Goal: Book appointment/travel/reservation

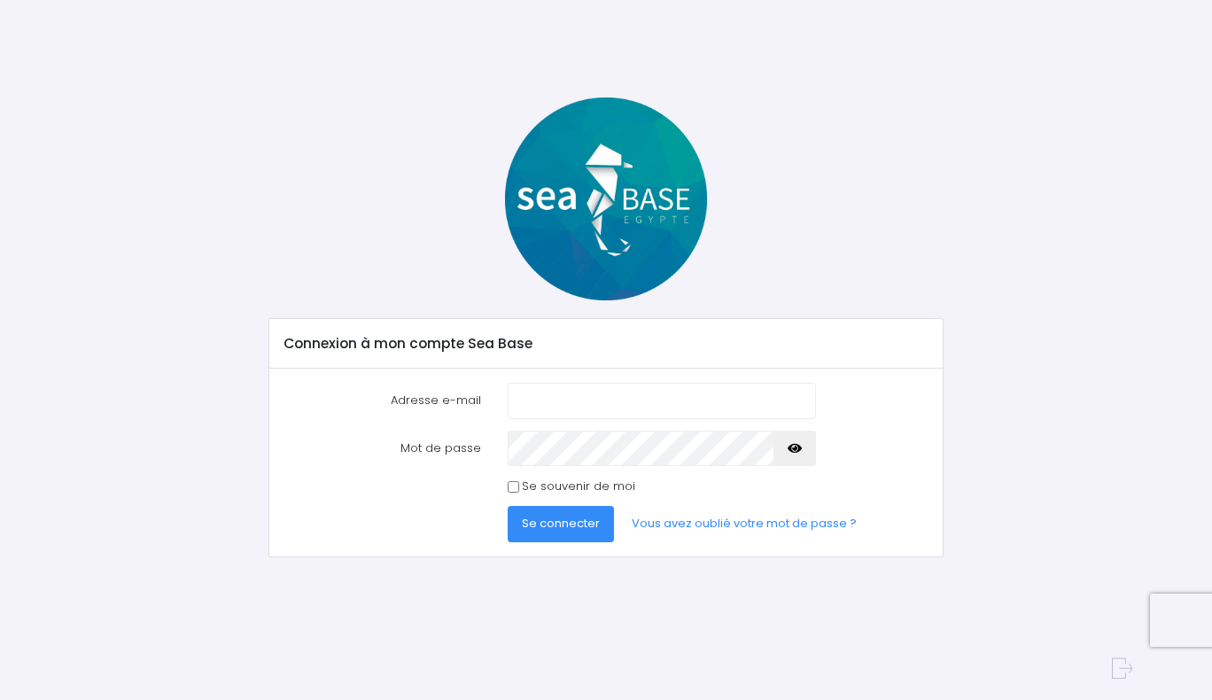
type input "fevrefelix@outlook.com"
click at [557, 530] on span "Se connecter" at bounding box center [561, 523] width 78 height 17
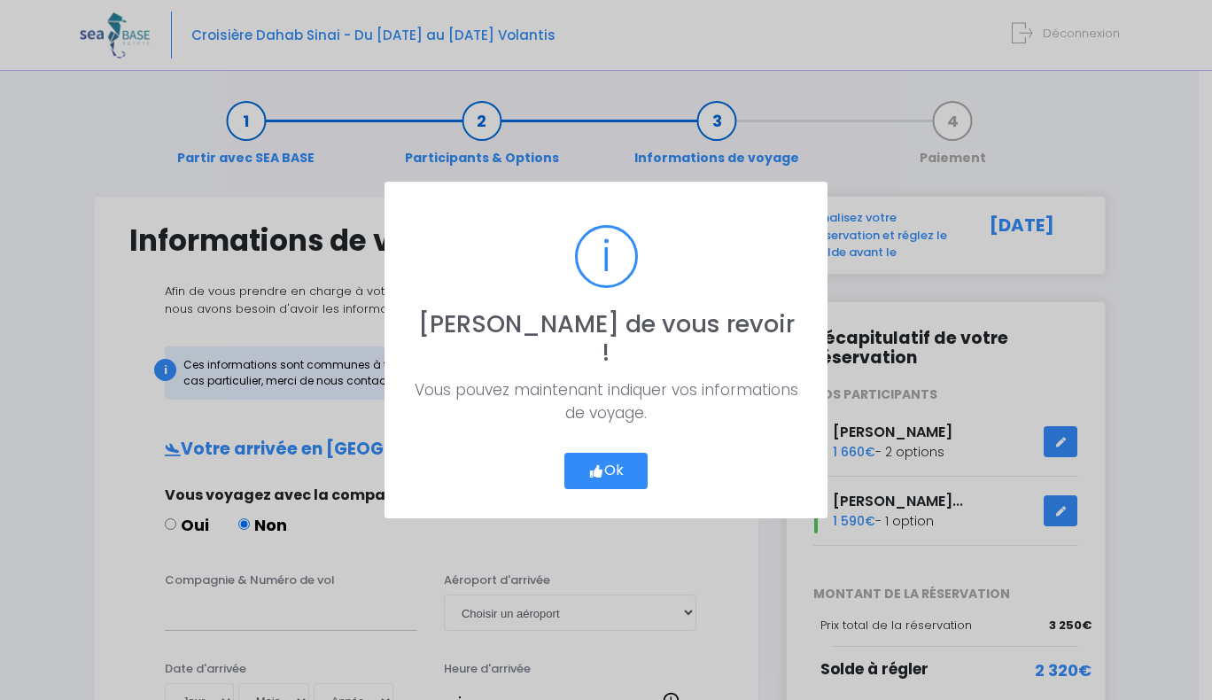
click at [629, 453] on button "Ok" at bounding box center [605, 471] width 83 height 37
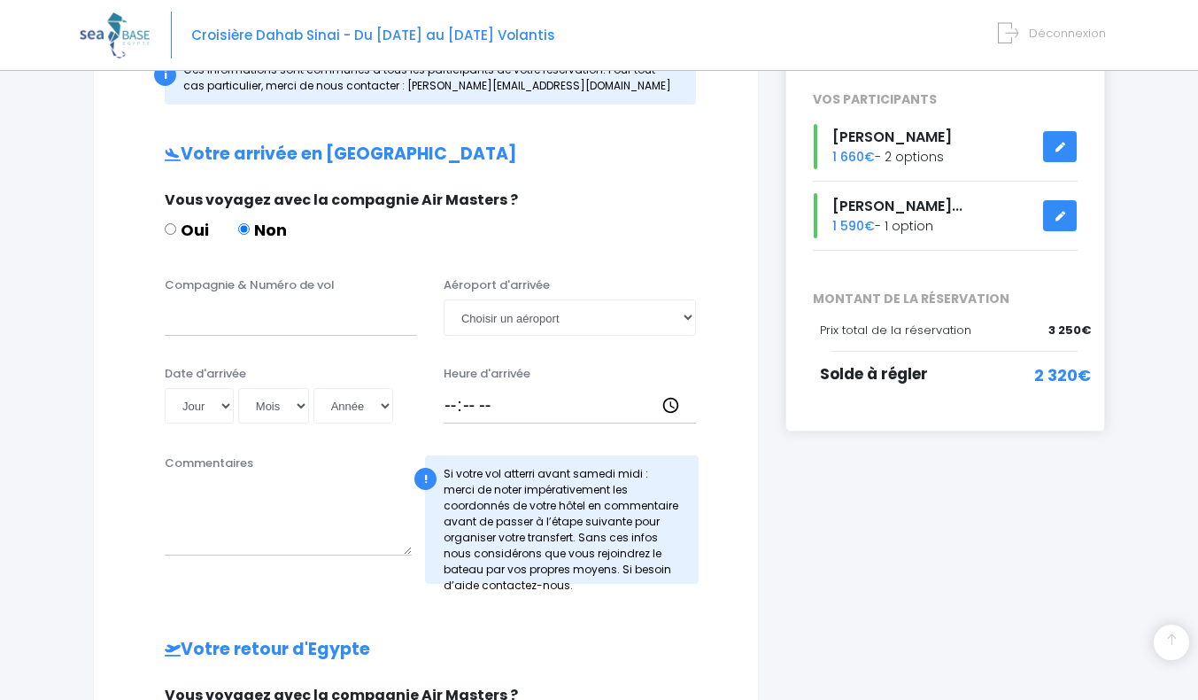
scroll to position [296, 0]
click at [198, 324] on input "Compagnie & Numéro de vol" at bounding box center [291, 315] width 252 height 35
type input "transavia TO4340"
click at [684, 323] on select "Choisir un aéroport Hurghada Marsa Alam" at bounding box center [570, 315] width 252 height 35
select select "Hurghada"
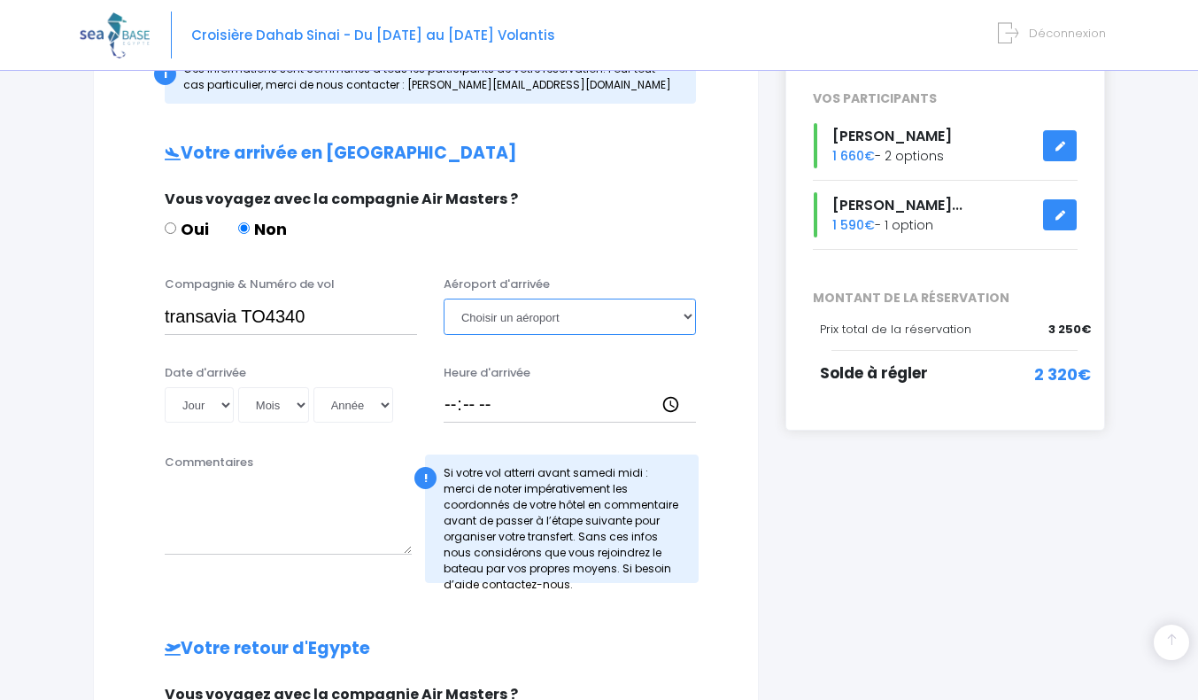
click at [444, 298] on select "Choisir un aéroport Hurghada Marsa Alam" at bounding box center [570, 315] width 252 height 35
click at [221, 407] on select "Jour 01 02 03 04 05 06 07 08 09 10 11 12 13 14 15 16 17 18 19 20 21 22 23 24 25…" at bounding box center [199, 404] width 69 height 35
click at [220, 407] on select "Jour 01 02 03 04 05 06 07 08 09 10 11 12 13 14 15 16 17 18 19 20 21 22 23 24 25…" at bounding box center [199, 404] width 69 height 35
select select "22"
click at [165, 387] on select "Jour 01 02 03 04 05 06 07 08 09 10 11 12 13 14 15 16 17 18 19 20 21 22 23 24 25…" at bounding box center [199, 404] width 69 height 35
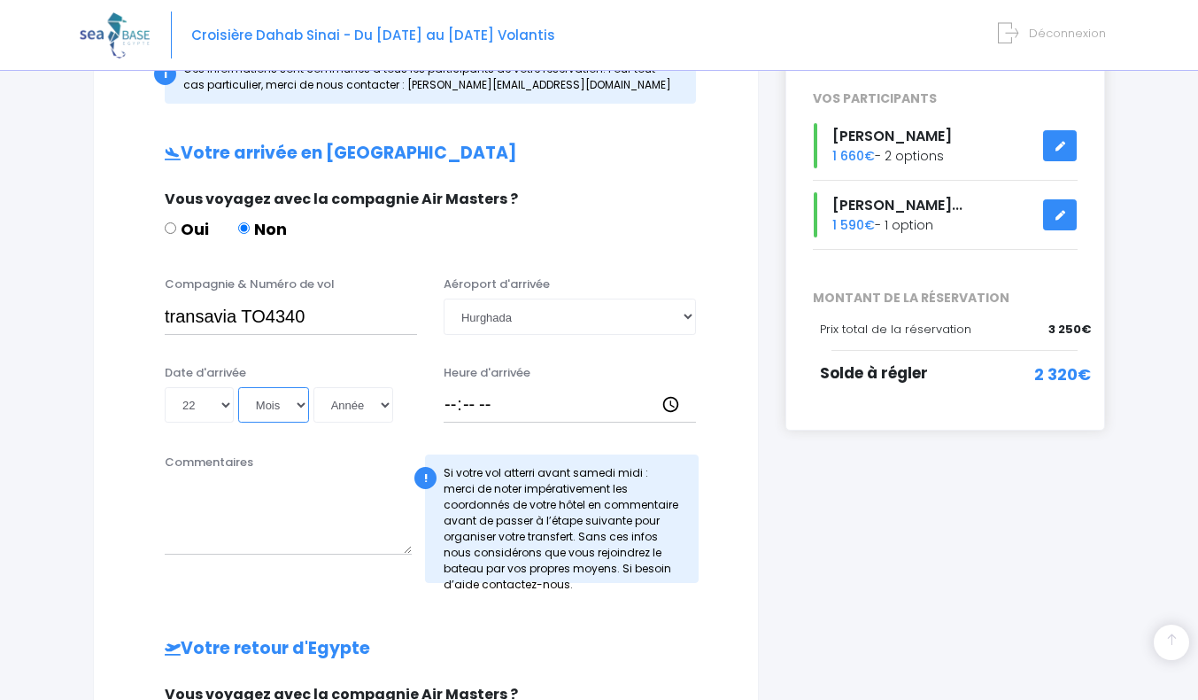
click at [290, 406] on select "Mois 01 02 03 04 05 06 07 08 09 10 11 12" at bounding box center [273, 404] width 71 height 35
select select "11"
click at [238, 387] on select "Mois 01 02 03 04 05 06 07 08 09 10 11 12" at bounding box center [273, 404] width 71 height 35
click at [380, 404] on select "Année 2045 2044 2043 2042 2041 2040 2039 2038 2037 2036 2035 2034 2033 2032 203…" at bounding box center [354, 404] width 80 height 35
select select "2025"
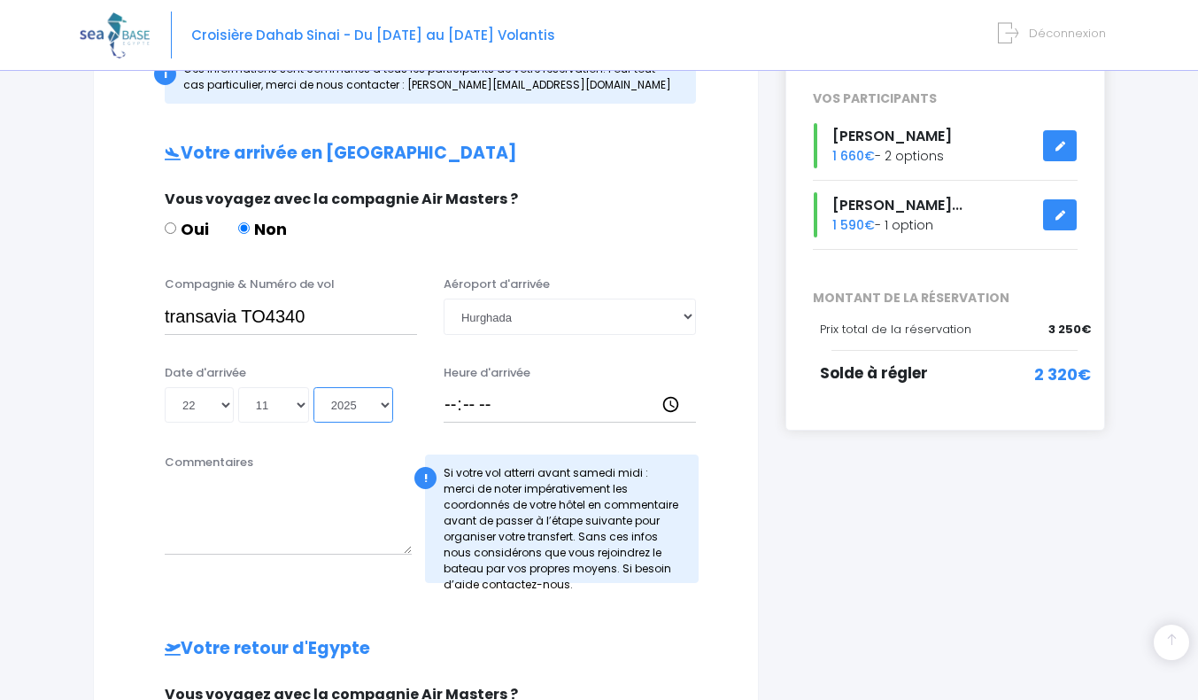
click at [314, 387] on select "Année 2045 2044 2043 2042 2041 2040 2039 2038 2037 2036 2035 2034 2033 2032 203…" at bounding box center [354, 404] width 80 height 35
type input "2025-11-22"
click at [454, 407] on input "Heure d'arrivée" at bounding box center [570, 404] width 252 height 35
type input "15:45"
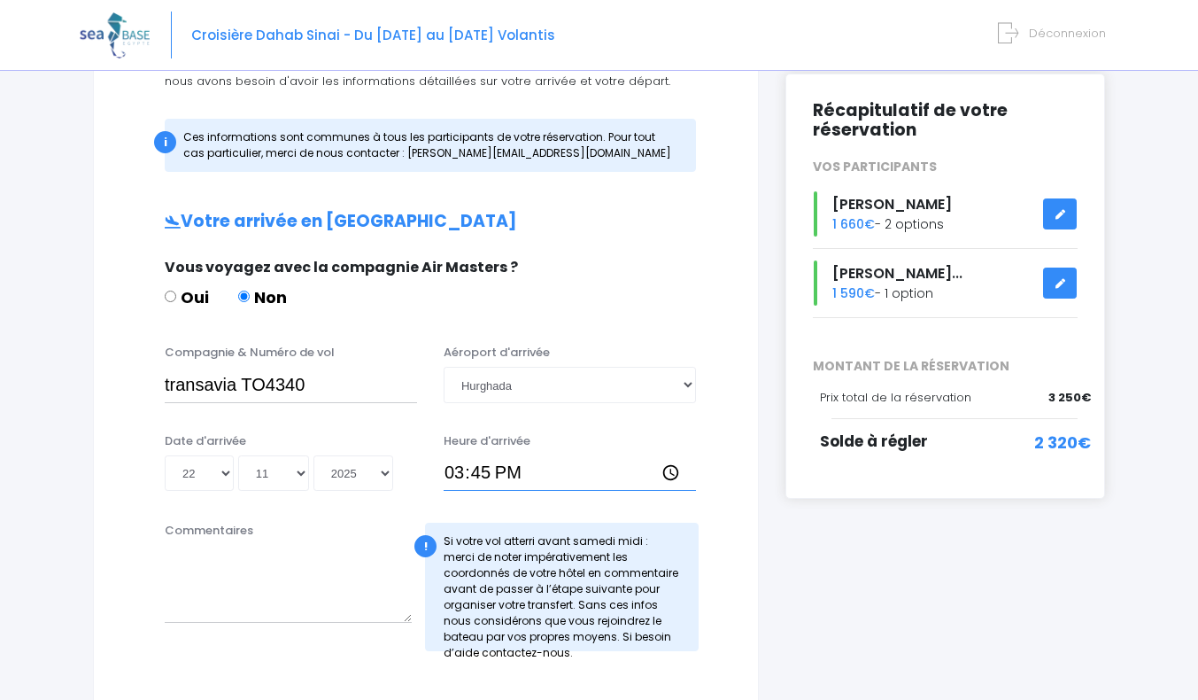
scroll to position [222, 0]
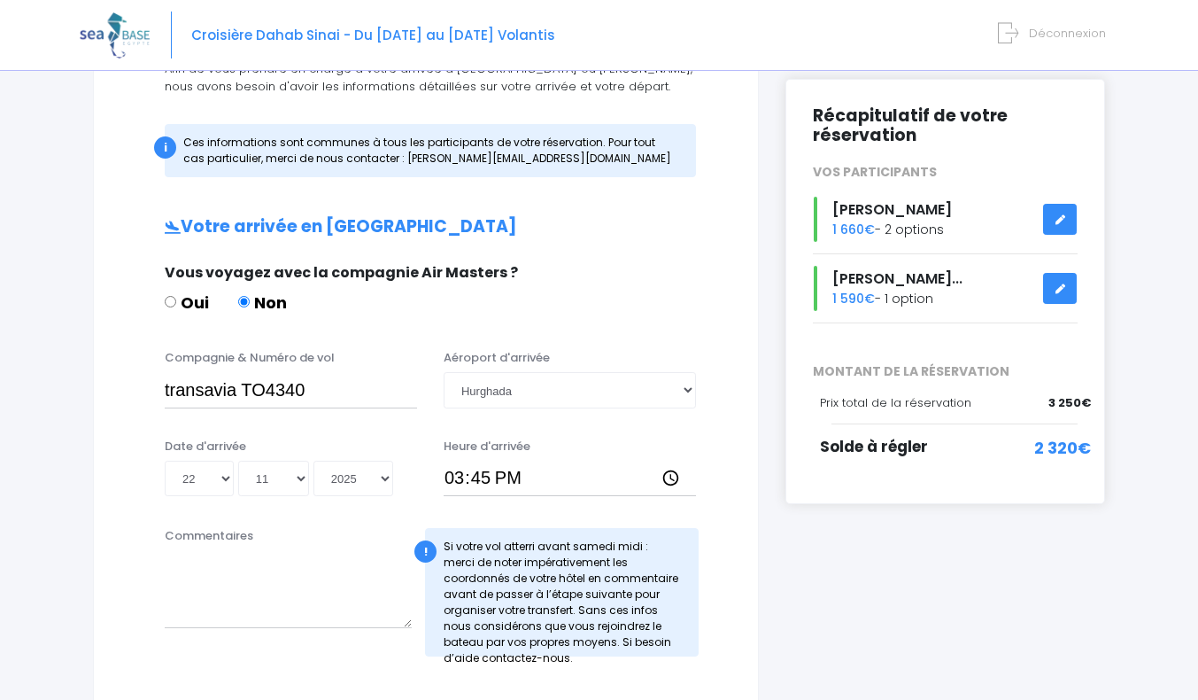
click at [1057, 220] on icon at bounding box center [1060, 220] width 12 height 0
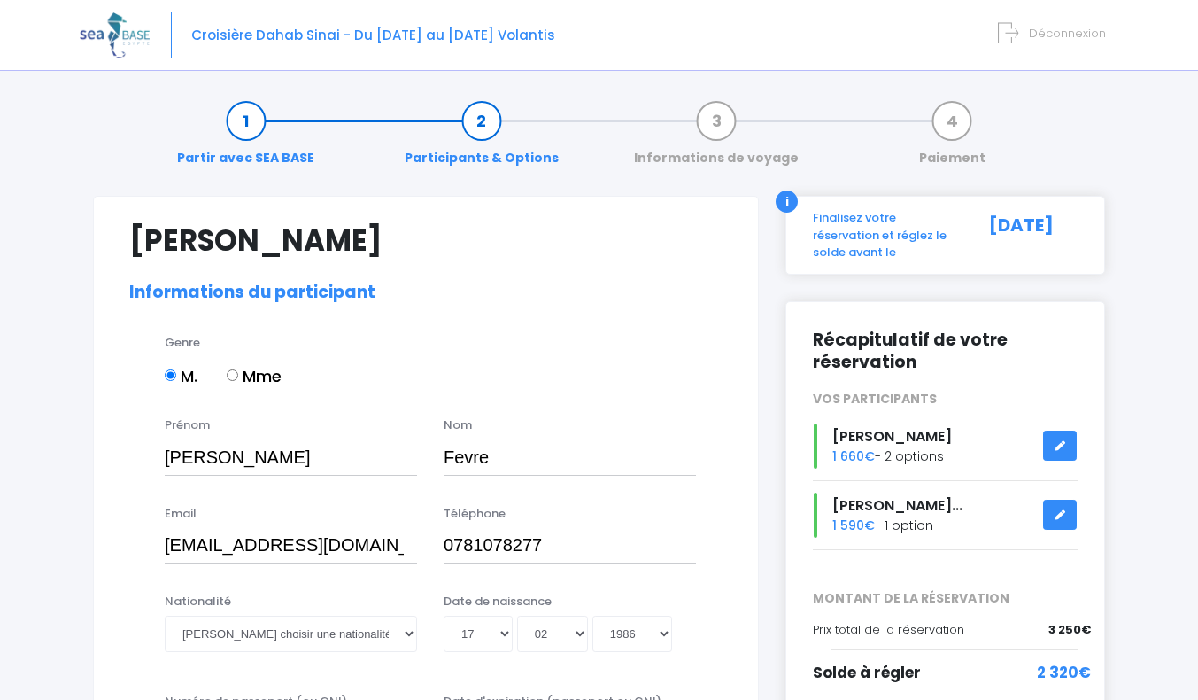
select select "N2"
click at [1071, 514] on link at bounding box center [1060, 515] width 34 height 31
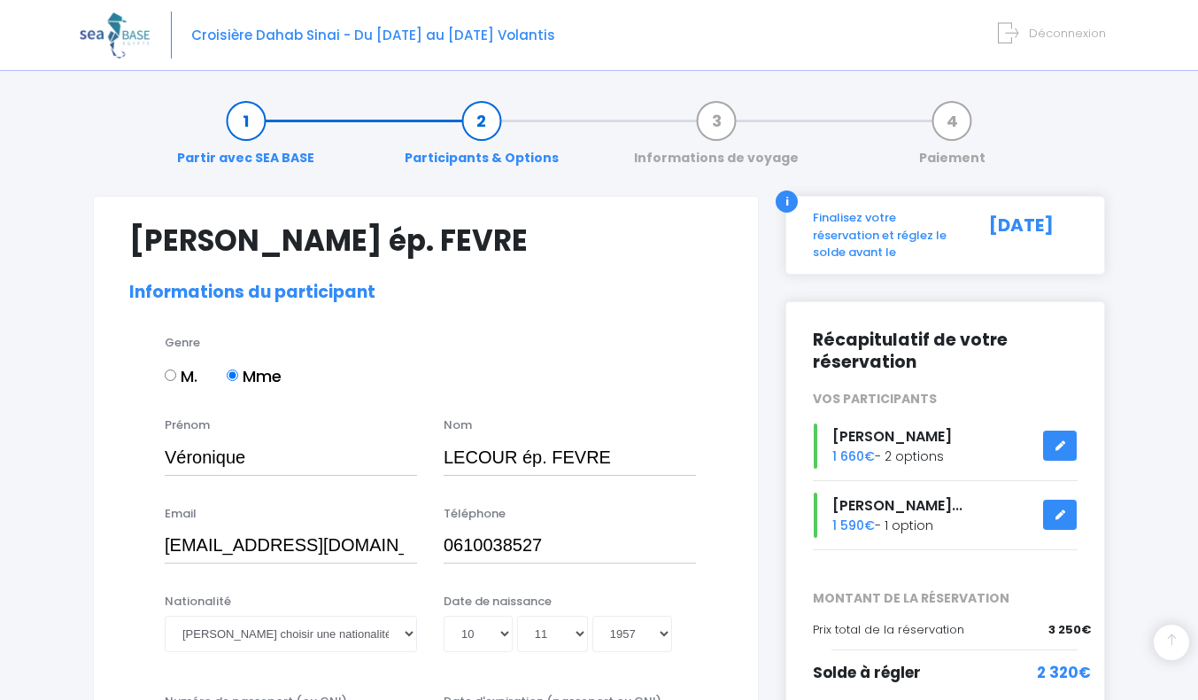
select select "N3"
click at [1197, 38] on html "Croisière Dahab Sinai - Du 22/11/25 au 29/11/25 Volantis Déconnexion" at bounding box center [599, 350] width 1198 height 700
click at [249, 143] on link "Partir avec SEA BASE" at bounding box center [245, 140] width 155 height 56
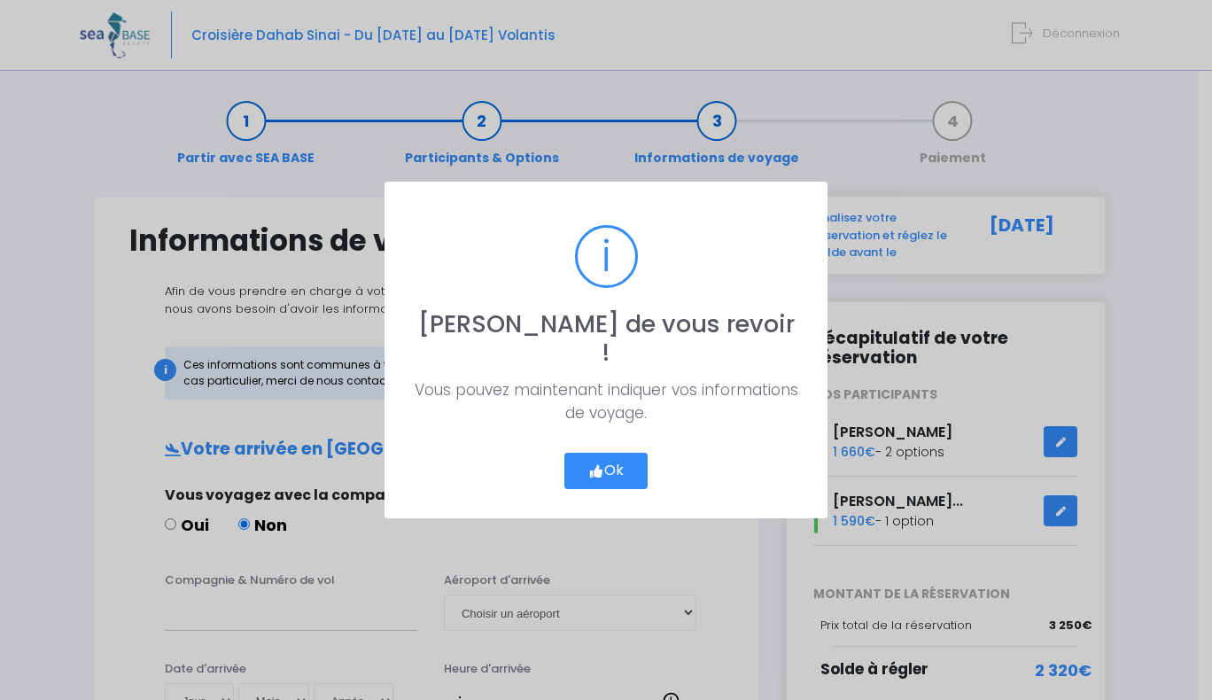
click at [618, 456] on button "Ok" at bounding box center [605, 471] width 83 height 37
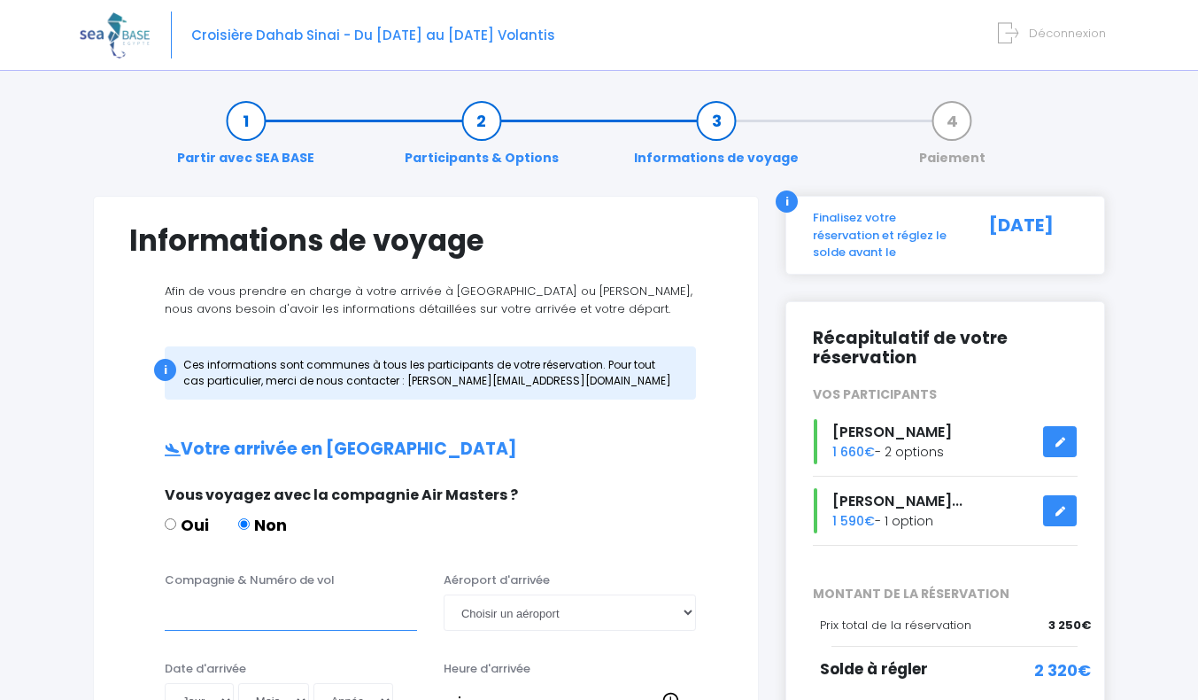
click at [245, 628] on input "Compagnie & Numéro de vol" at bounding box center [291, 611] width 252 height 35
type input "TRANSAVIA TO4340"
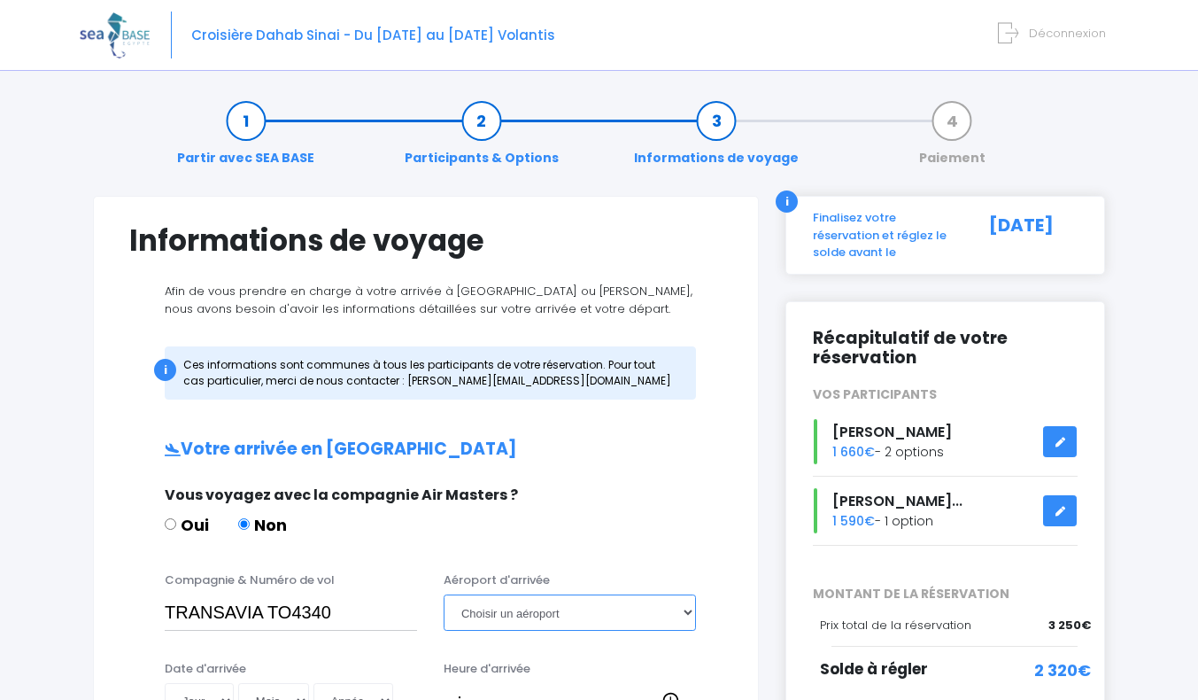
click at [681, 615] on select "Choisir un aéroport [GEOGRAPHIC_DATA][PERSON_NAME]" at bounding box center [570, 611] width 252 height 35
select select "Hurghada"
click at [444, 594] on select "Choisir un aéroport Hurghada Marsa Alam" at bounding box center [570, 611] width 252 height 35
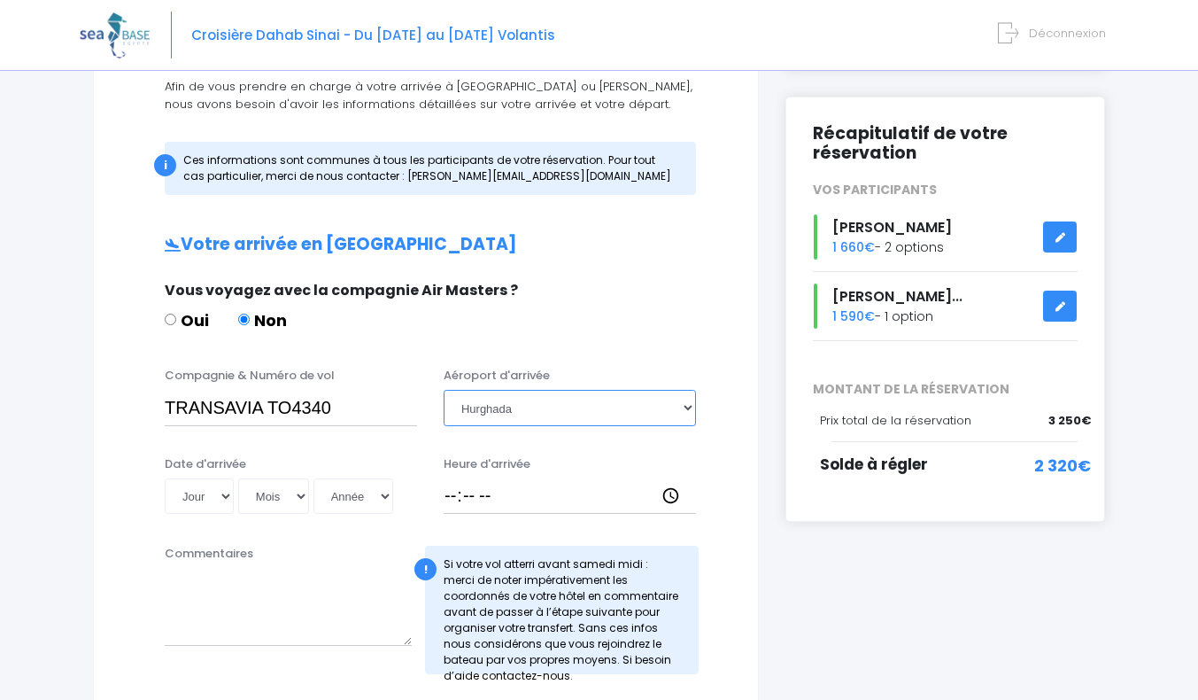
scroll to position [267, 0]
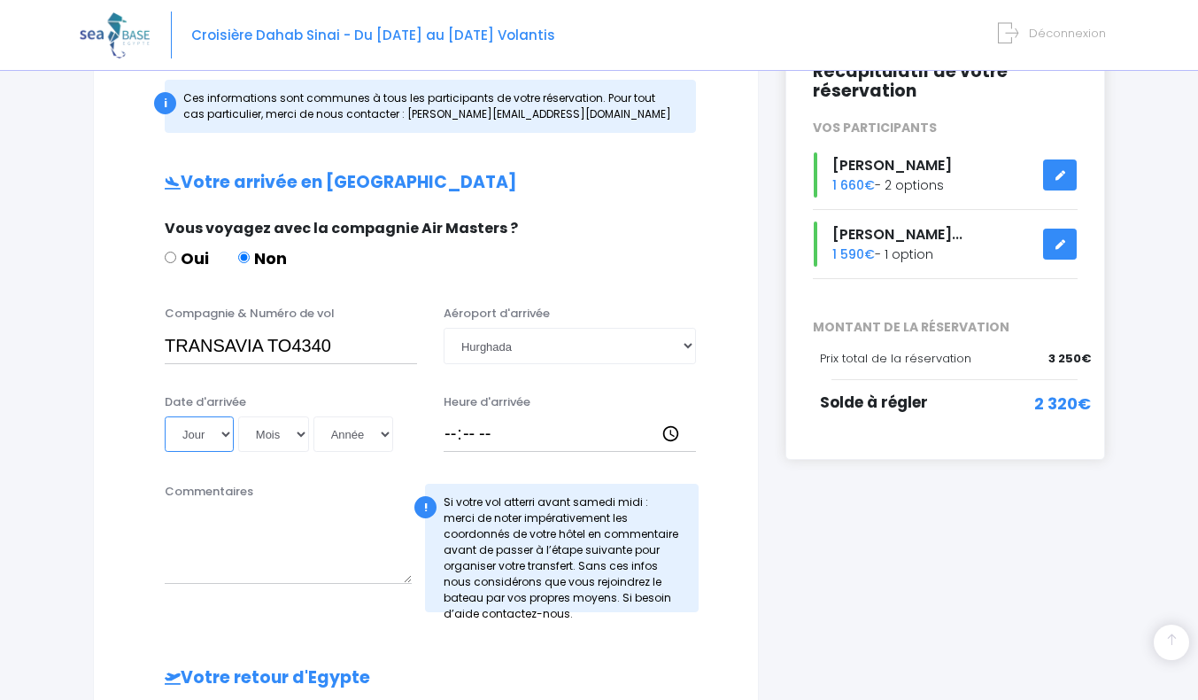
click at [226, 429] on select "Jour 01 02 03 04 05 06 07 08 09 10 11 12 13 14 15 16 17 18 19 20 21 22 23 24 25…" at bounding box center [199, 433] width 69 height 35
drag, startPoint x: 226, startPoint y: 429, endPoint x: 225, endPoint y: 414, distance: 15.1
click at [226, 429] on select "Jour 01 02 03 04 05 06 07 08 09 10 11 12 13 14 15 16 17 18 19 20 21 22 23 24 25…" at bounding box center [199, 433] width 69 height 35
click at [224, 429] on select "Jour 01 02 03 04 05 06 07 08 09 10 11 12 13 14 15 16 17 18 19 20 21 22 23 24 25…" at bounding box center [199, 433] width 69 height 35
select select "22"
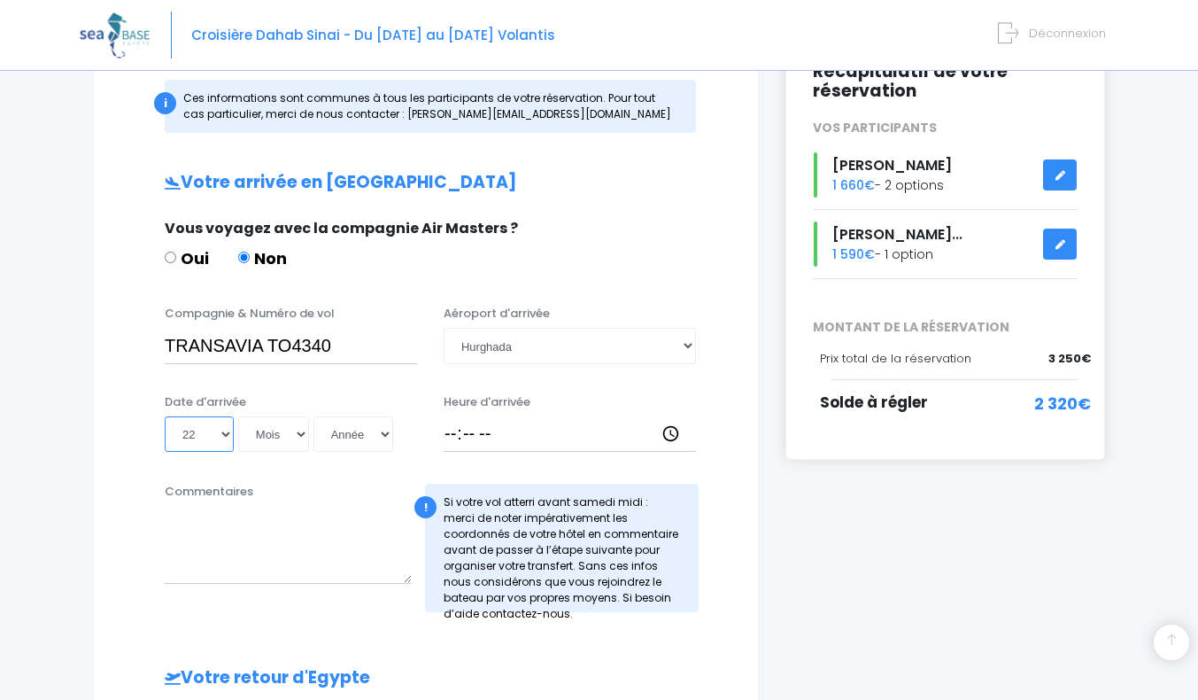
click at [165, 416] on select "Jour 01 02 03 04 05 06 07 08 09 10 11 12 13 14 15 16 17 18 19 20 21 22 23 24 25…" at bounding box center [199, 433] width 69 height 35
click at [298, 439] on select "Mois 01 02 03 04 05 06 07 08 09 10 11 12" at bounding box center [273, 433] width 71 height 35
select select "11"
click at [238, 416] on select "Mois 01 02 03 04 05 06 07 08 09 10 11 12" at bounding box center [273, 433] width 71 height 35
click at [379, 429] on select "Année 2045 2044 2043 2042 2041 2040 2039 2038 2037 2036 2035 2034 2033 2032 203…" at bounding box center [354, 433] width 80 height 35
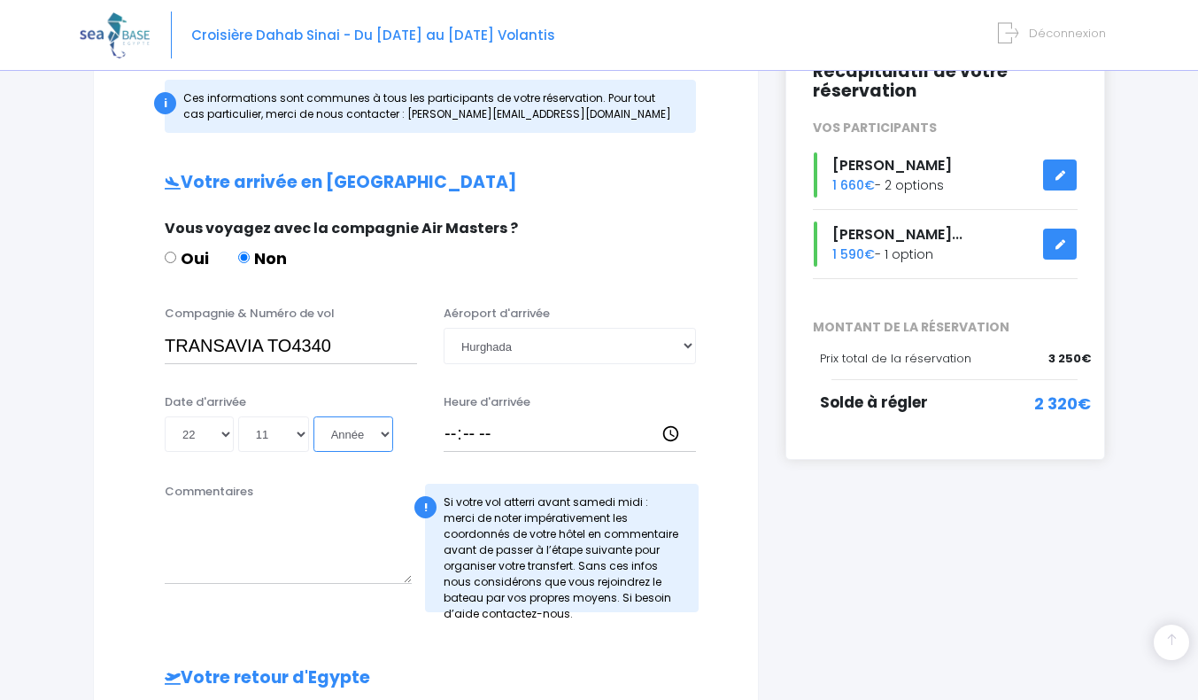
select select "2025"
click at [314, 416] on select "Année 2045 2044 2043 2042 2041 2040 2039 2038 2037 2036 2035 2034 2033 2032 203…" at bounding box center [354, 433] width 80 height 35
type input "2025-11-22"
click at [460, 434] on input "Heure d'arrivée" at bounding box center [570, 433] width 252 height 35
type input "15:45"
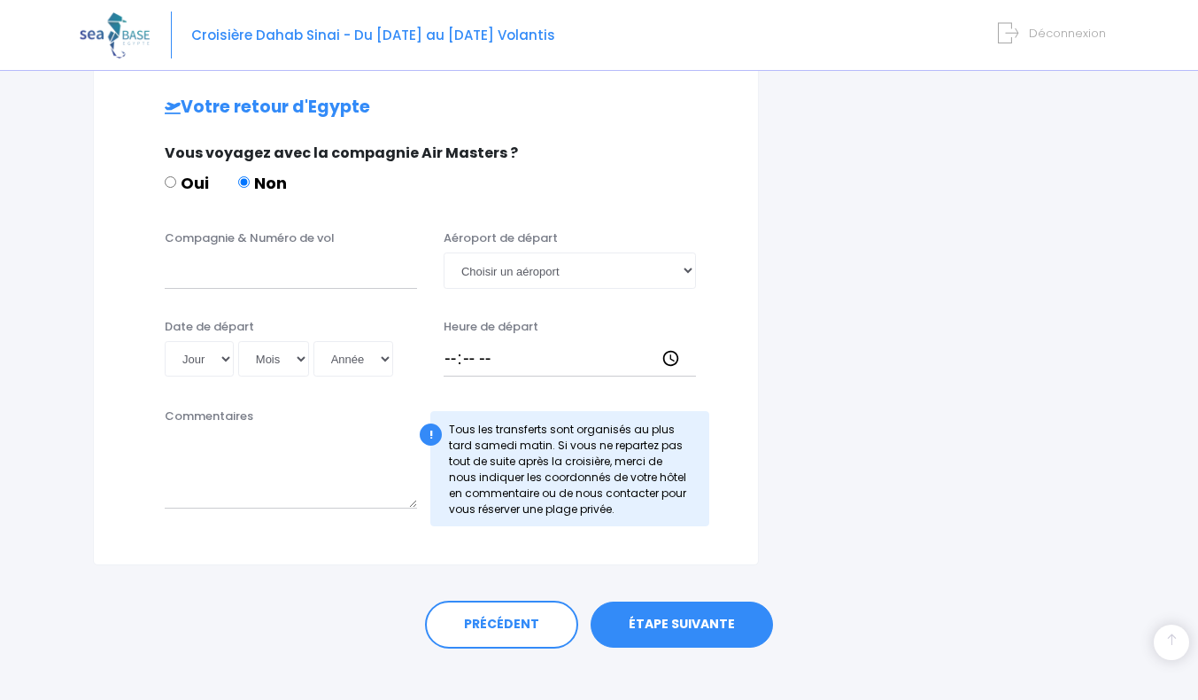
scroll to position [846, 0]
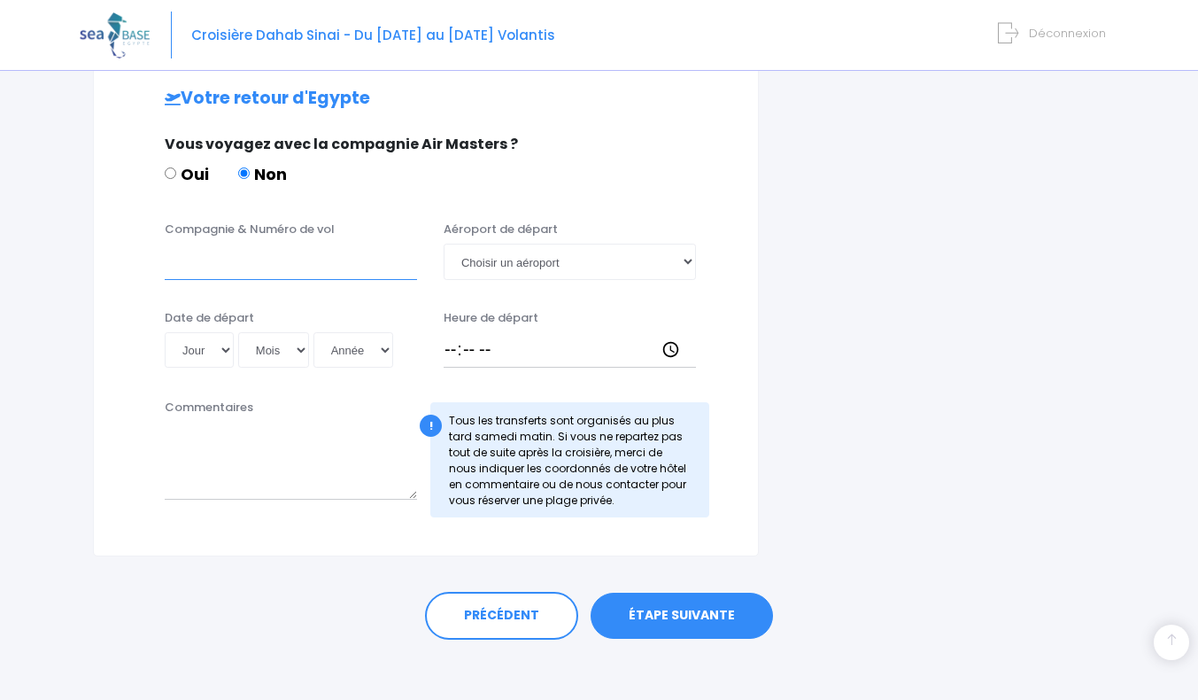
click at [272, 270] on input "Compagnie & Numéro de vol" at bounding box center [291, 261] width 252 height 35
type input "TRANSAVIA TO4341"
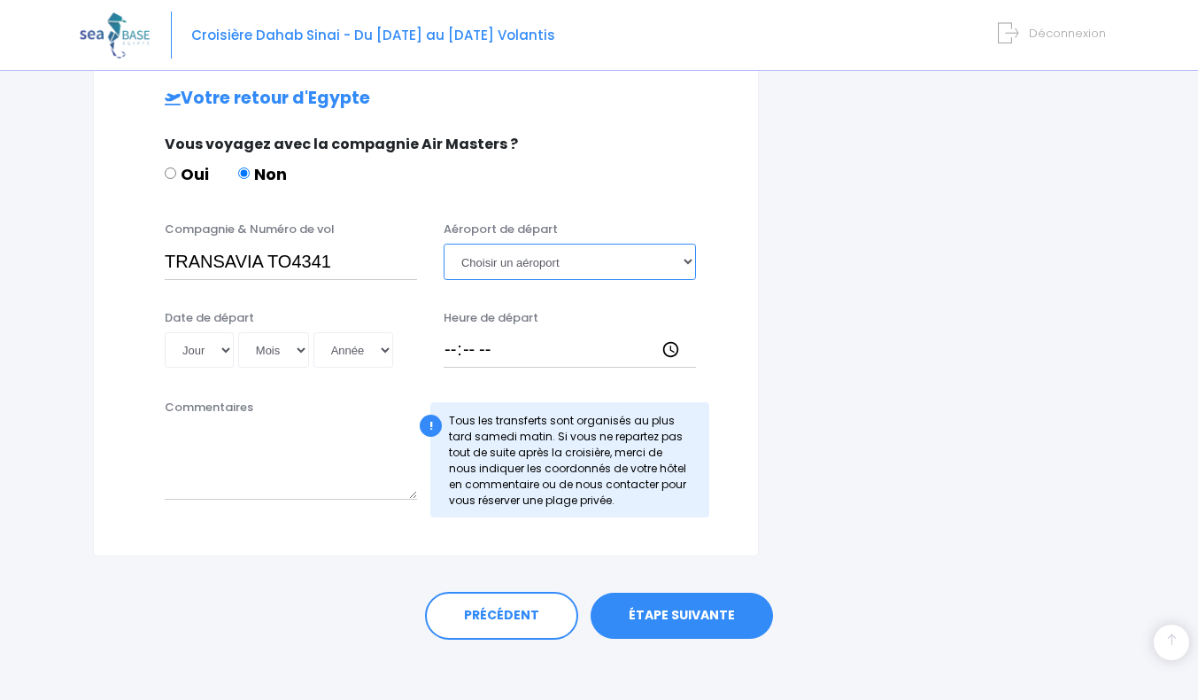
click at [519, 270] on select "Choisir un aéroport Hurghada Marsa Alam" at bounding box center [570, 261] width 252 height 35
select select "Hurghada"
click at [444, 244] on select "Choisir un aéroport Hurghada Marsa Alam" at bounding box center [570, 261] width 252 height 35
click at [226, 342] on select "Jour 01 02 03 04 05 06 07 08 09 10 11 12 13 14 15 16 17 18 19 20 21 22 23 24 25…" at bounding box center [199, 349] width 69 height 35
select select "29"
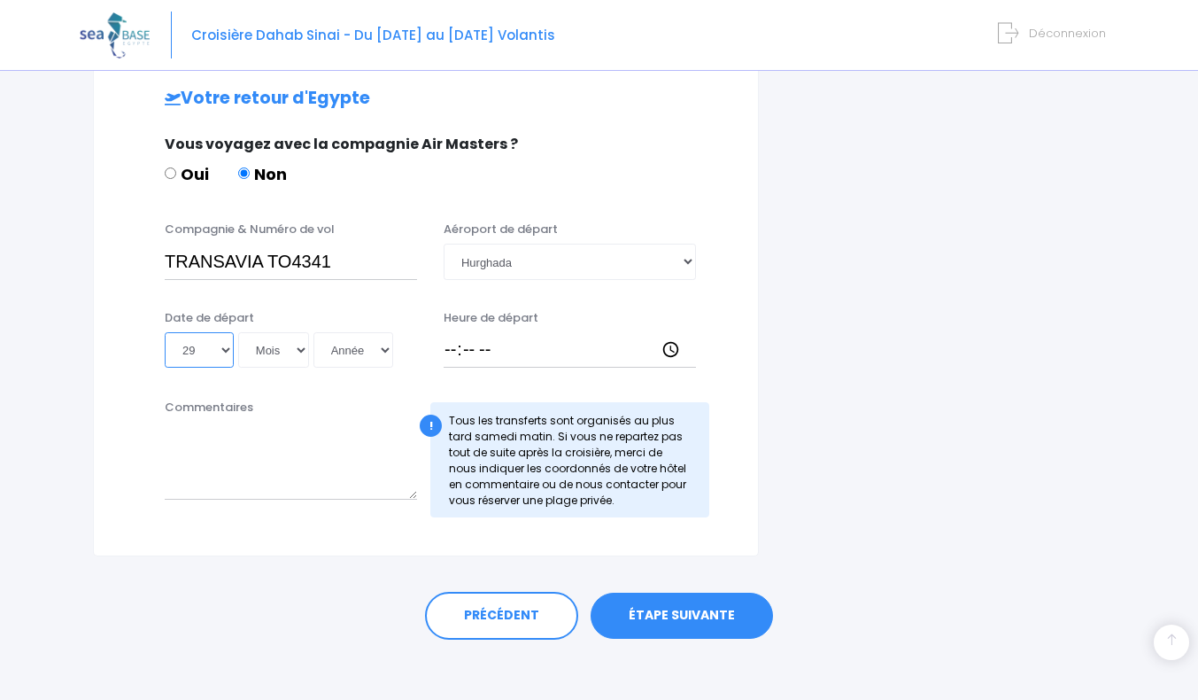
click at [165, 332] on select "Jour 01 02 03 04 05 06 07 08 09 10 11 12 13 14 15 16 17 18 19 20 21 22 23 24 25…" at bounding box center [199, 349] width 69 height 35
click at [298, 346] on select "Mois 01 02 03 04 05 06 07 08 09 10 11 12" at bounding box center [273, 349] width 71 height 35
select select "11"
click at [238, 332] on select "Mois 01 02 03 04 05 06 07 08 09 10 11 12" at bounding box center [273, 349] width 71 height 35
click at [381, 349] on select "Année 2045 2044 2043 2042 2041 2040 2039 2038 2037 2036 2035 2034 2033 2032 203…" at bounding box center [354, 349] width 80 height 35
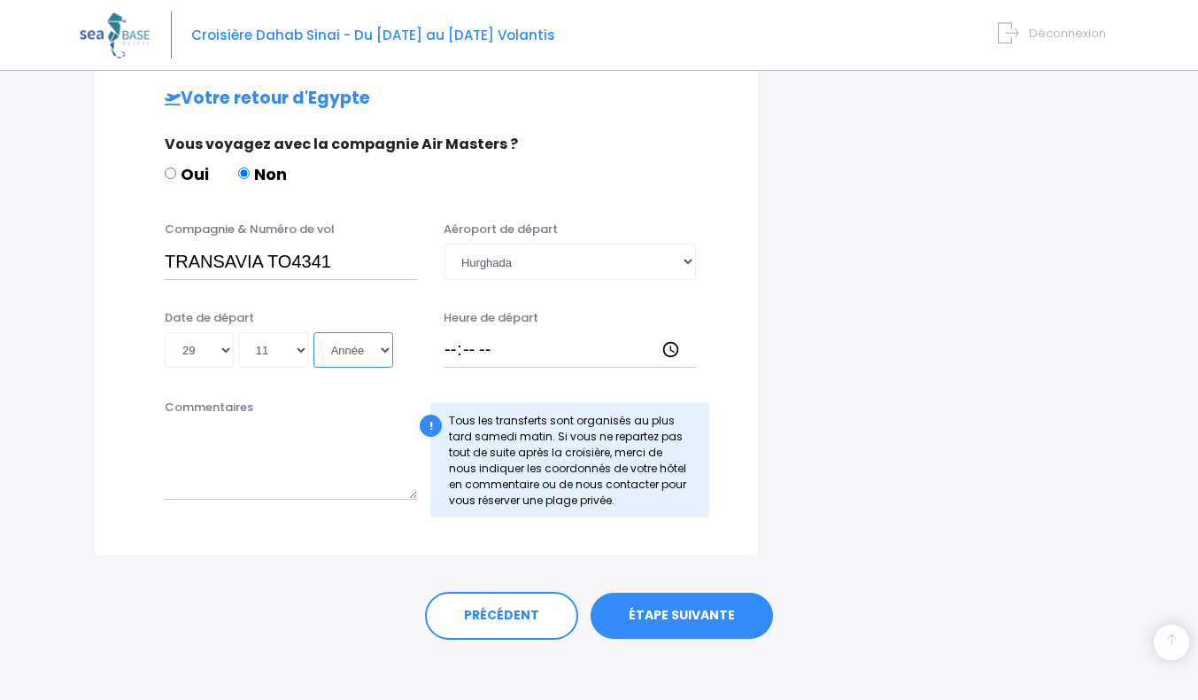
select select "2025"
click at [314, 332] on select "Année 2045 2044 2043 2042 2041 2040 2039 2038 2037 2036 2035 2034 2033 2032 203…" at bounding box center [354, 349] width 80 height 35
type input "2025-11-29"
click at [449, 351] on input "Heure de départ" at bounding box center [570, 349] width 252 height 35
type input "16:45"
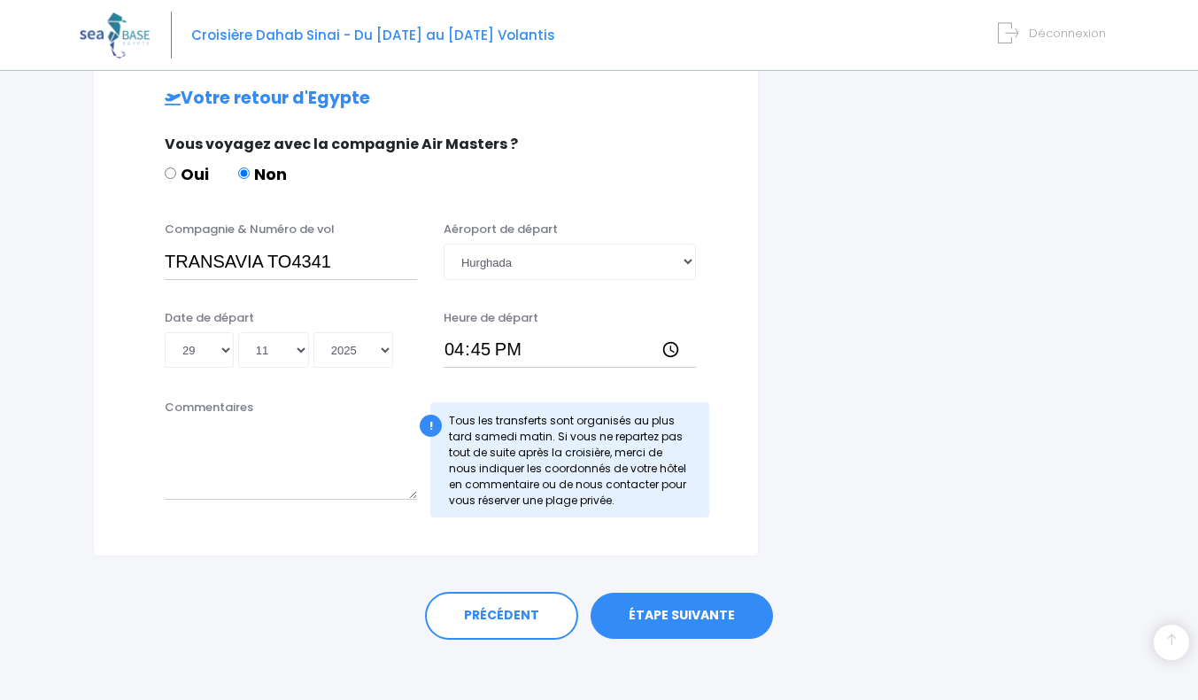
click at [645, 609] on link "ÉTAPE SUIVANTE" at bounding box center [682, 616] width 182 height 46
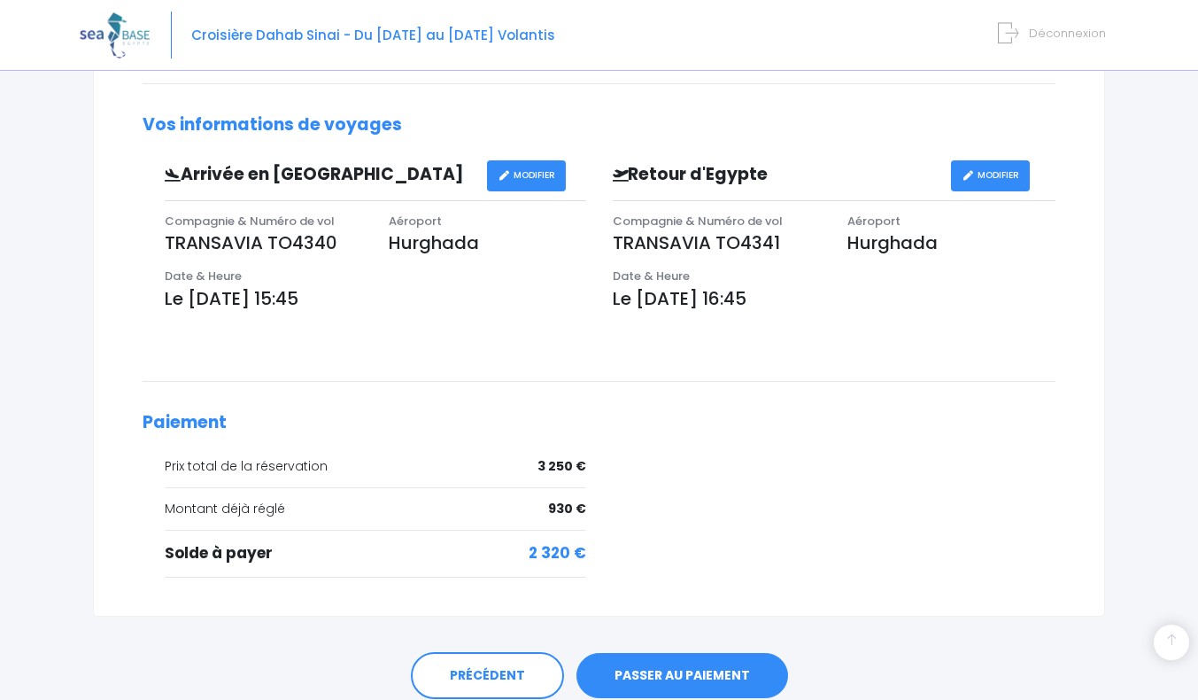
scroll to position [538, 0]
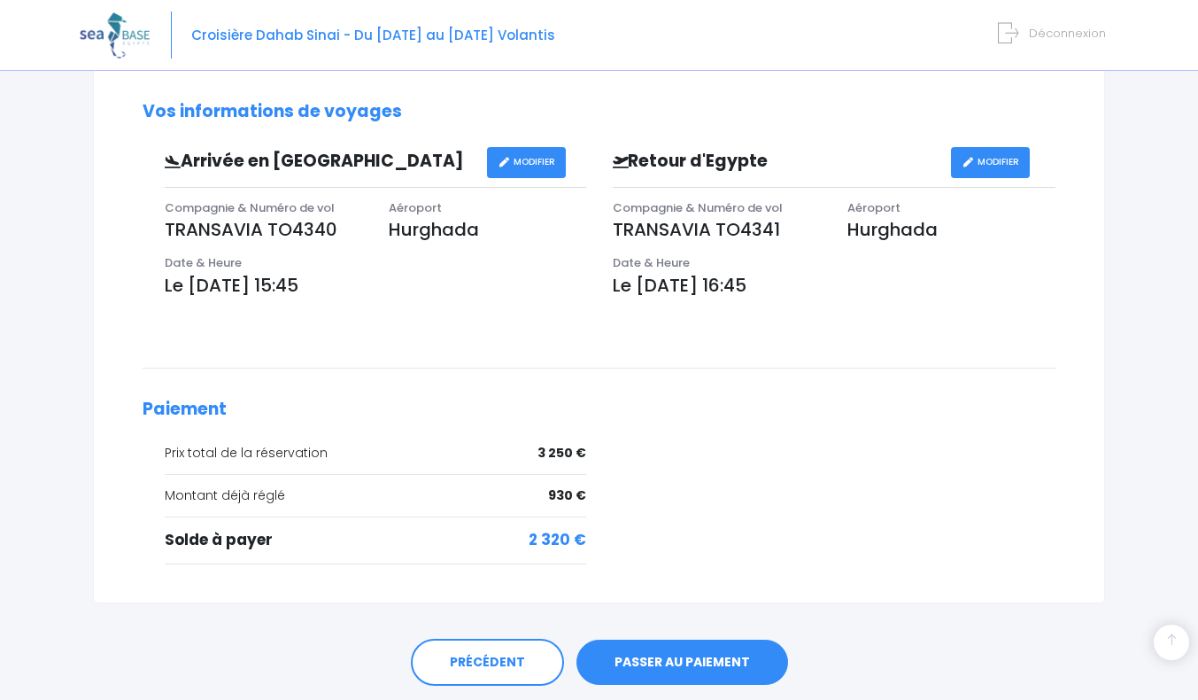
click at [694, 655] on link "PASSER AU PAIEMENT" at bounding box center [683, 662] width 212 height 46
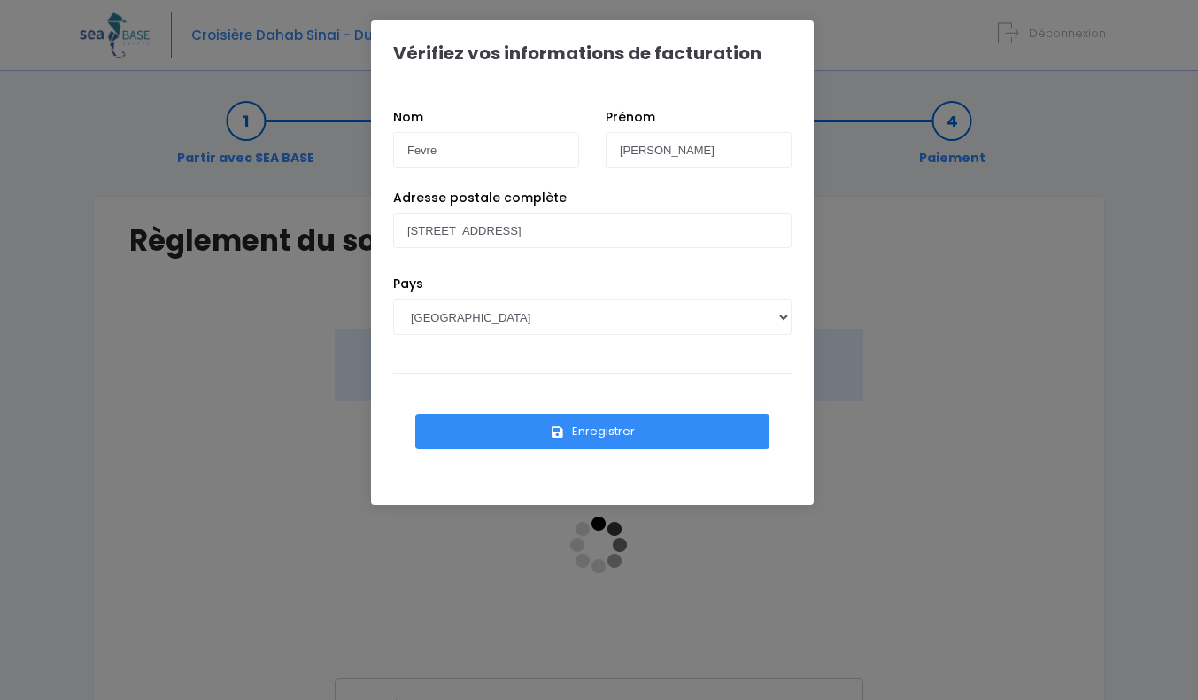
click at [596, 422] on button "Enregistrer" at bounding box center [592, 431] width 354 height 35
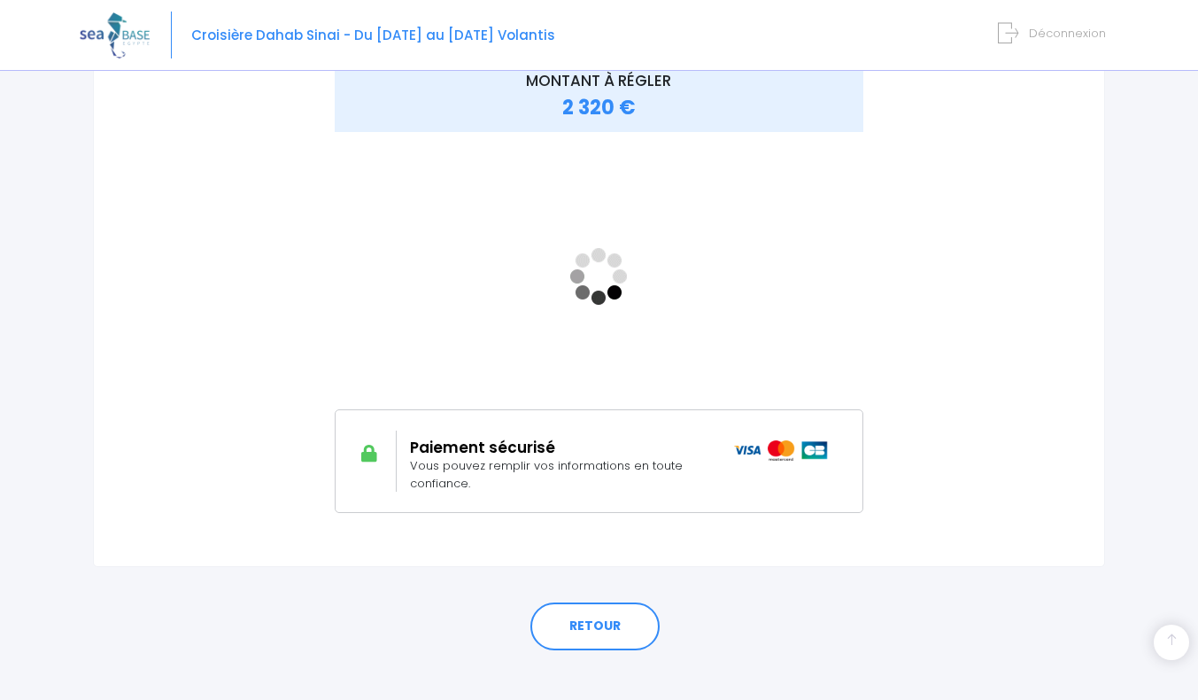
scroll to position [289, 0]
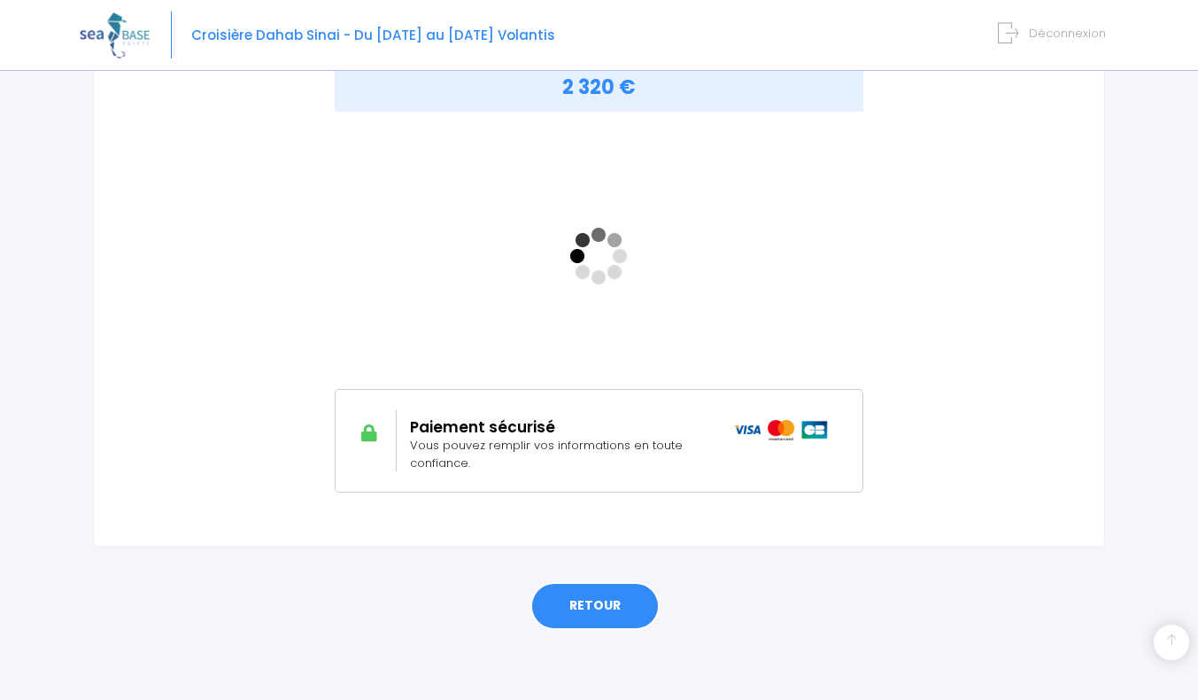
click at [579, 618] on link "RETOUR" at bounding box center [595, 606] width 129 height 48
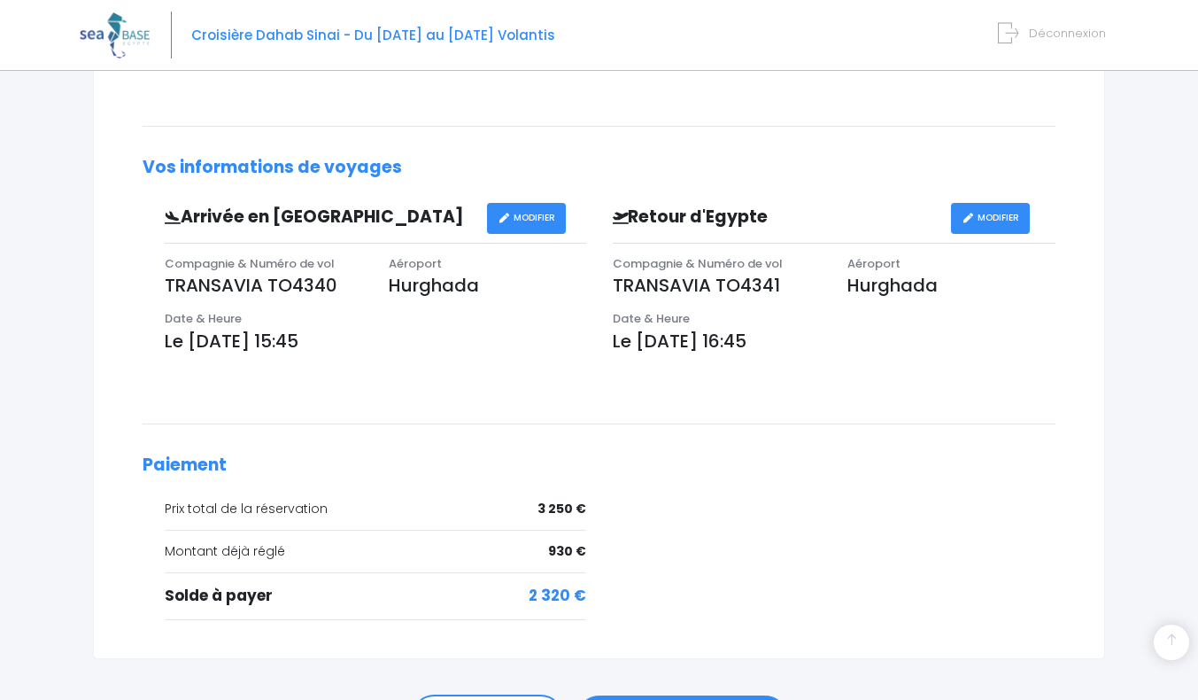
scroll to position [594, 0]
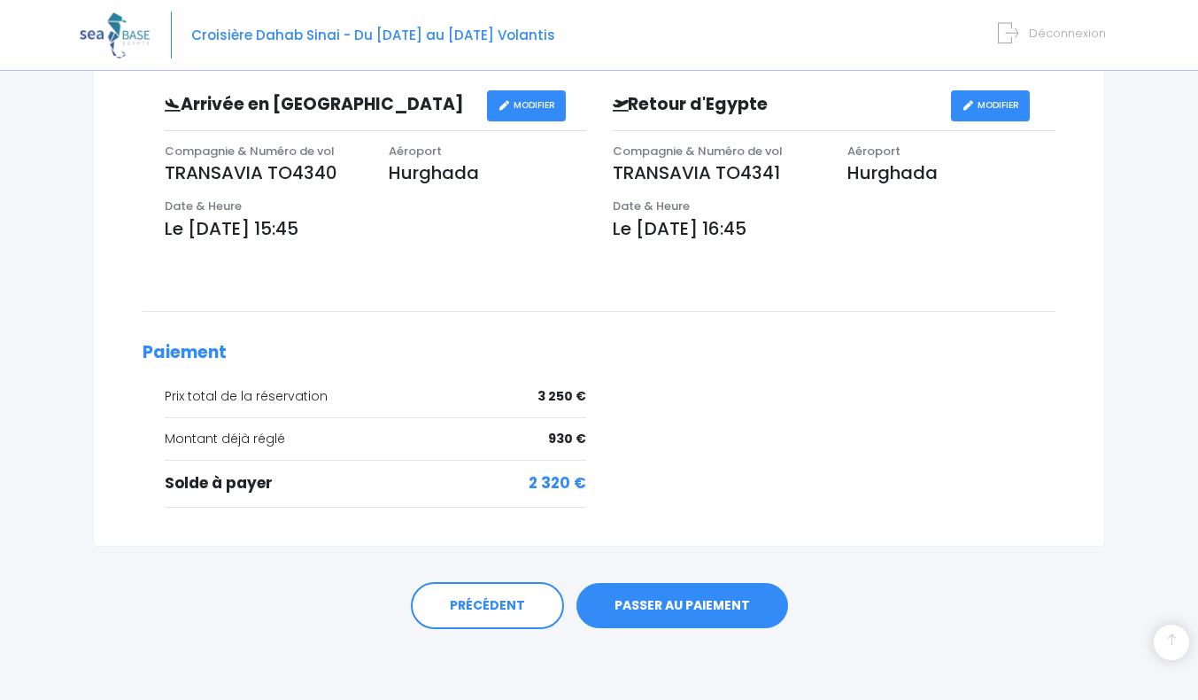
click at [677, 608] on link "PASSER AU PAIEMENT" at bounding box center [683, 606] width 212 height 46
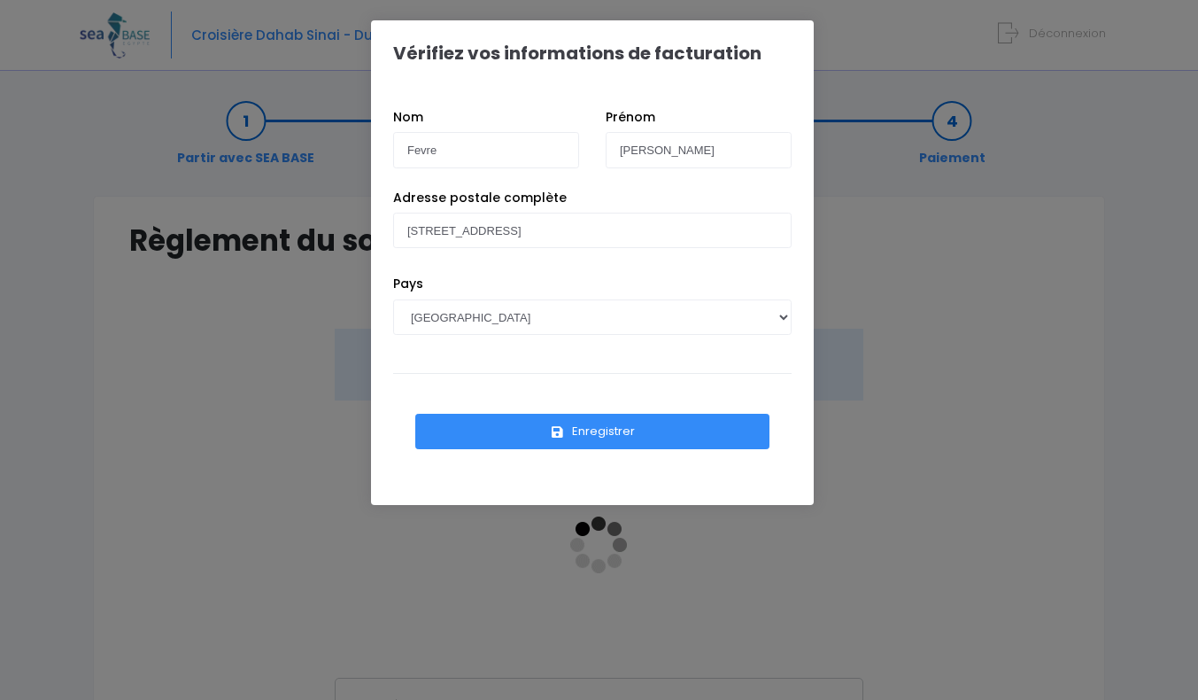
click at [585, 431] on button "Enregistrer" at bounding box center [592, 431] width 354 height 35
